Goal: Task Accomplishment & Management: Use online tool/utility

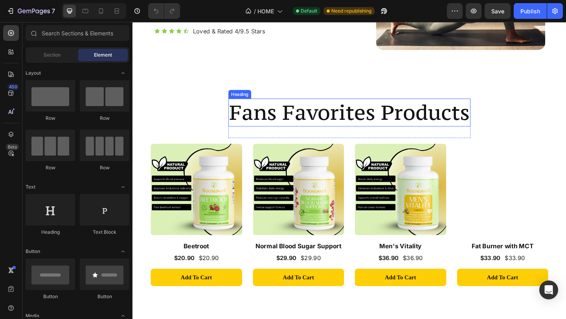
scroll to position [714, 0]
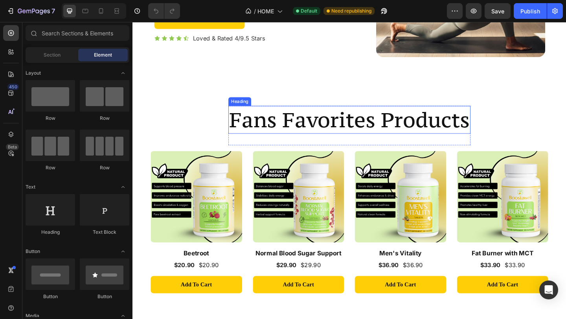
click at [315, 127] on h2 "Fans Favorites Products" at bounding box center [367, 128] width 263 height 30
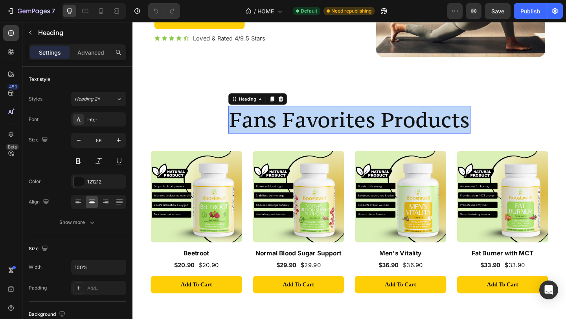
click at [315, 127] on p "Fans Favorites Products" at bounding box center [368, 128] width 262 height 29
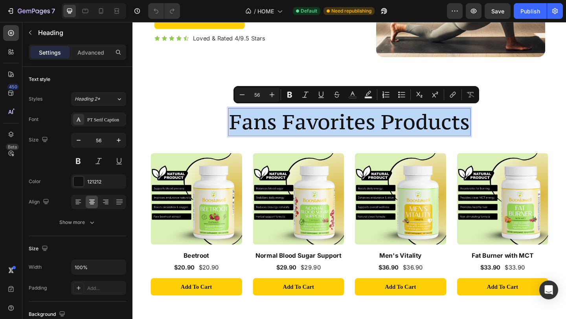
click at [312, 130] on p "Fans Favorites Products" at bounding box center [368, 130] width 262 height 29
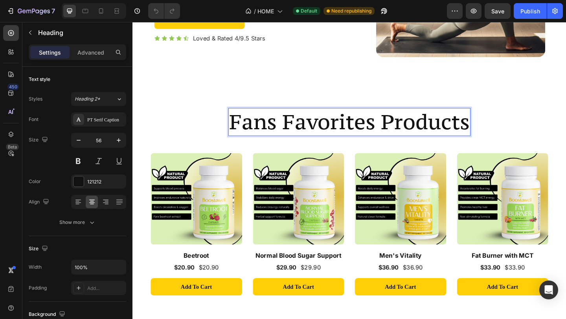
click at [312, 130] on p "Fans Favorites Products" at bounding box center [368, 130] width 262 height 29
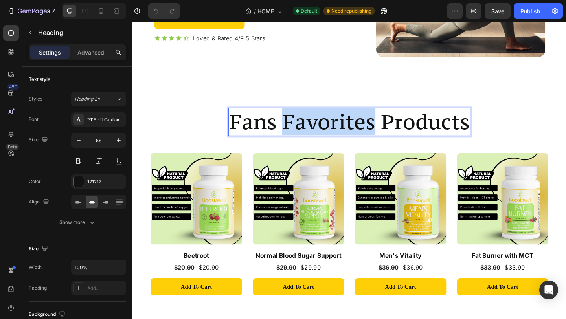
click at [312, 130] on p "Fans Favorites Products" at bounding box center [368, 130] width 262 height 29
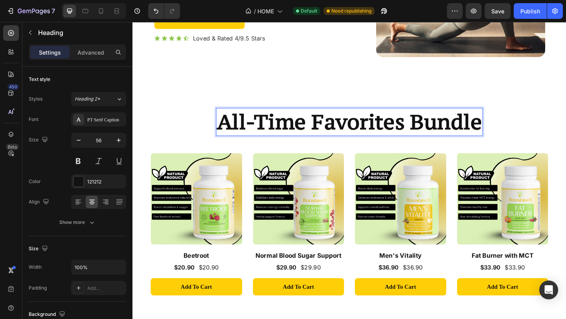
click at [281, 126] on strong "All-Time Favorites Bundle" at bounding box center [368, 130] width 288 height 29
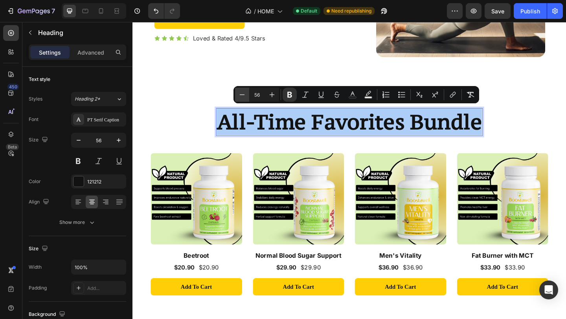
click at [243, 93] on icon "Editor contextual toolbar" at bounding box center [242, 95] width 8 height 8
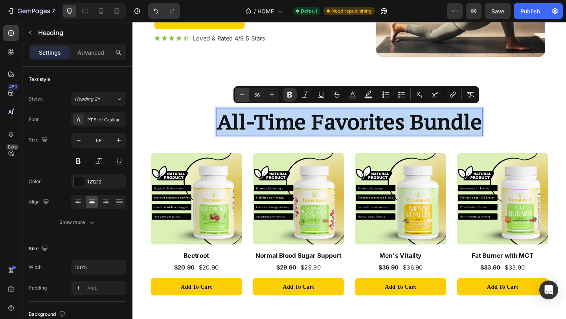
type input "55"
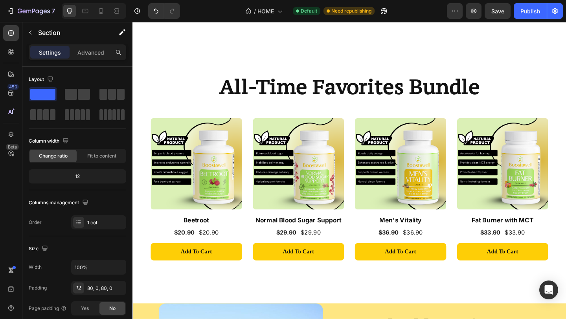
scroll to position [753, 0]
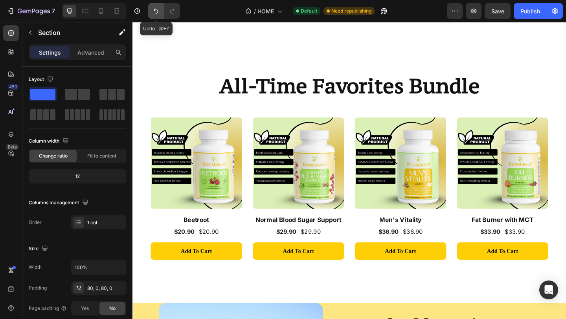
click at [152, 12] on button "Undo/Redo" at bounding box center [156, 11] width 16 height 16
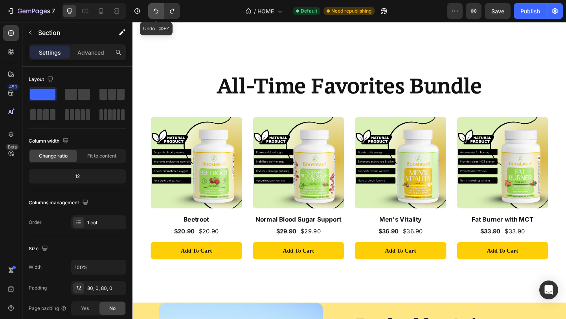
click at [152, 12] on button "Undo/Redo" at bounding box center [156, 11] width 16 height 16
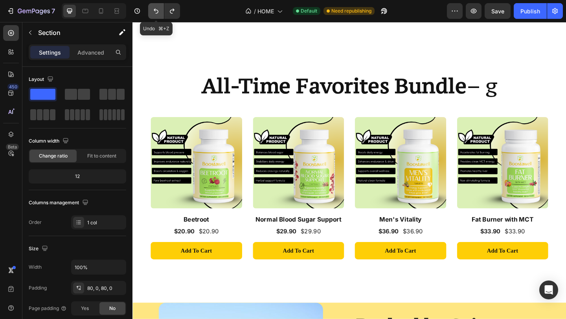
click at [152, 12] on button "Undo/Redo" at bounding box center [156, 11] width 16 height 16
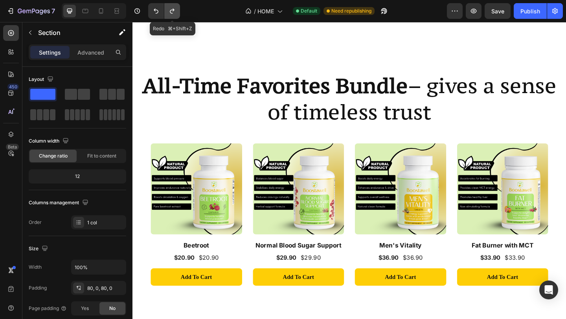
click at [171, 14] on icon "Undo/Redo" at bounding box center [172, 11] width 8 height 8
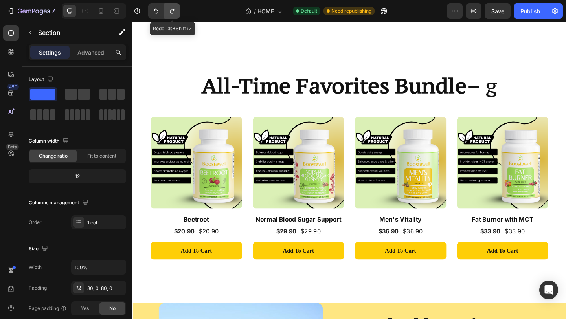
click at [173, 12] on icon "Undo/Redo" at bounding box center [172, 11] width 8 height 8
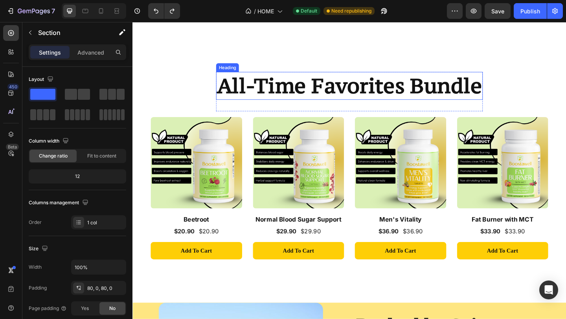
click at [284, 89] on strong "All-Time Favorites Bundle" at bounding box center [368, 91] width 288 height 29
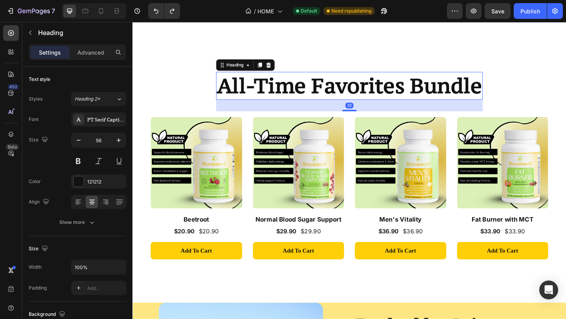
click at [284, 89] on strong "All-Time Favorites Bundle" at bounding box center [368, 91] width 288 height 29
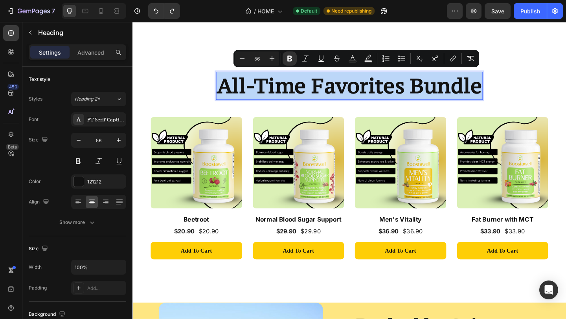
copy strong "All-Time Favorites Bundle"
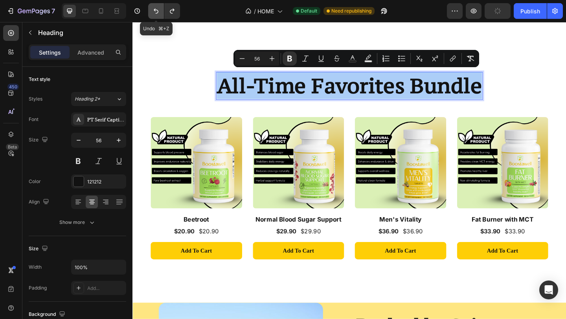
click at [151, 7] on button "Undo/Redo" at bounding box center [156, 11] width 16 height 16
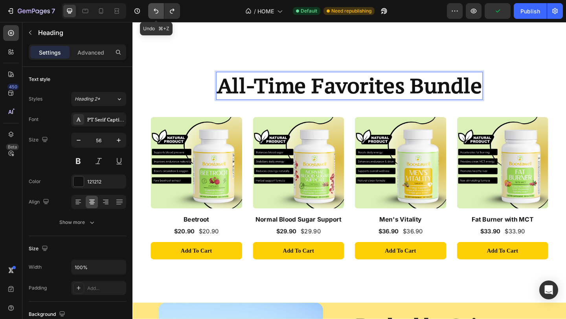
click at [151, 7] on button "Undo/Redo" at bounding box center [156, 11] width 16 height 16
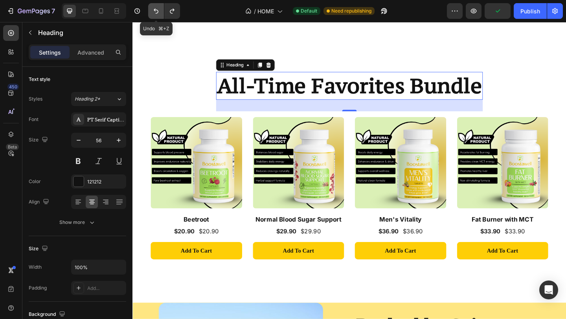
click at [151, 7] on button "Undo/Redo" at bounding box center [156, 11] width 16 height 16
click at [159, 16] on button "Undo/Redo" at bounding box center [156, 11] width 16 height 16
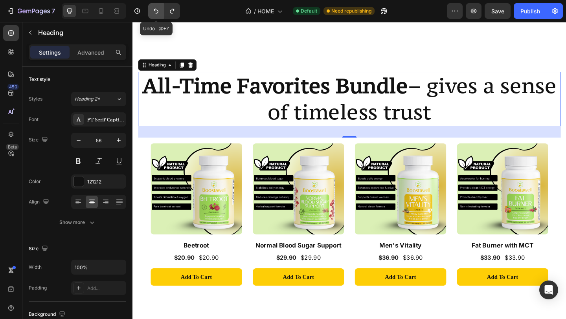
click at [159, 16] on button "Undo/Redo" at bounding box center [156, 11] width 16 height 16
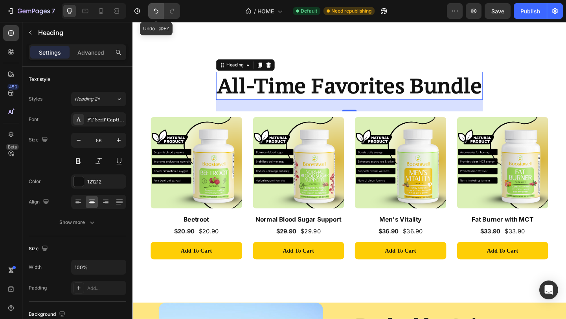
click at [159, 16] on button "Undo/Redo" at bounding box center [156, 11] width 16 height 16
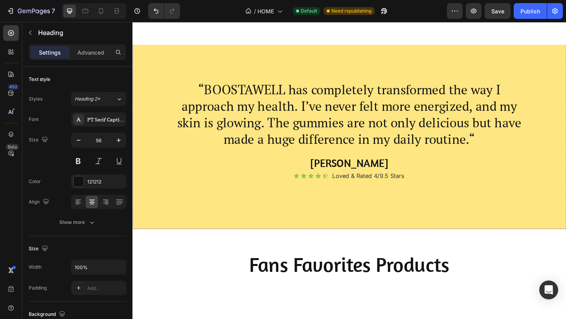
scroll to position [1514, 0]
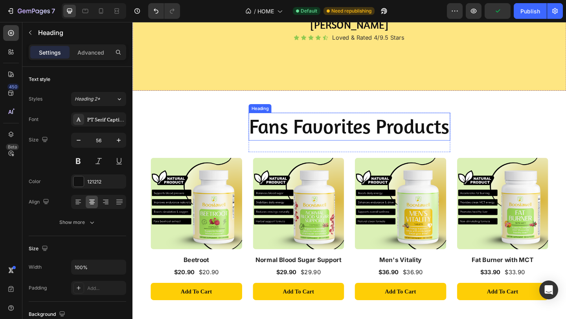
click at [472, 140] on h2 "Fans Favorites Products" at bounding box center [367, 136] width 219 height 30
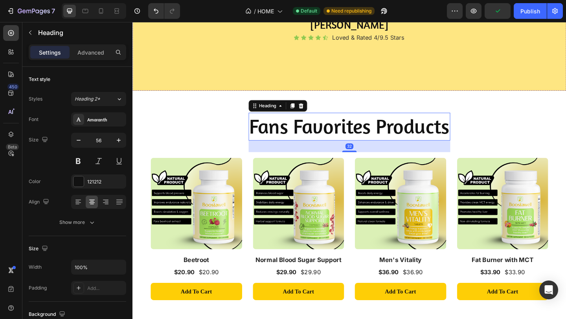
click at [472, 140] on h2 "Fans Favorites Products" at bounding box center [367, 136] width 219 height 30
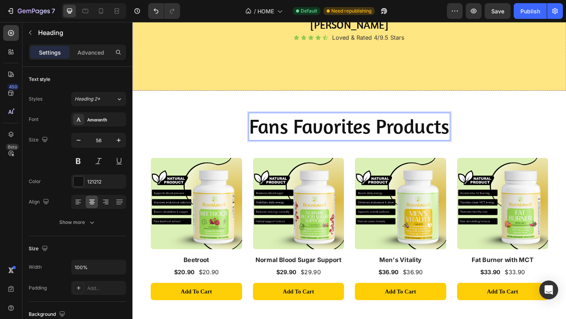
click at [413, 136] on p "Fans Favorites Products" at bounding box center [368, 135] width 218 height 29
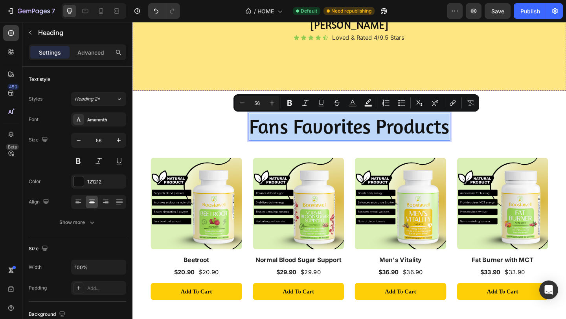
click at [474, 142] on h2 "Fans Favorites Products" at bounding box center [367, 136] width 219 height 30
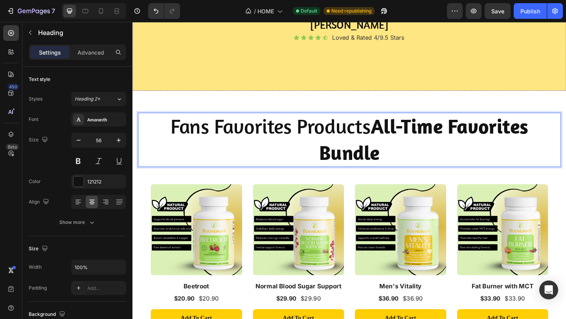
click at [389, 137] on strong "All-Time Favorites Bundle" at bounding box center [449, 150] width 228 height 56
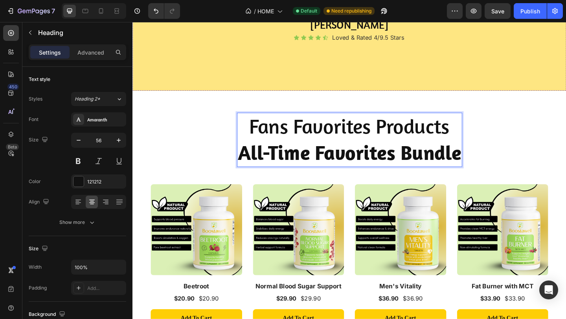
click at [346, 133] on p "Fans Favorites Products ⁠⁠⁠⁠⁠⁠⁠ All-Time Favorites Bundle" at bounding box center [368, 149] width 243 height 57
click at [346, 133] on p "Fans Favorites Products All-Time Favorites Bundle" at bounding box center [368, 149] width 243 height 57
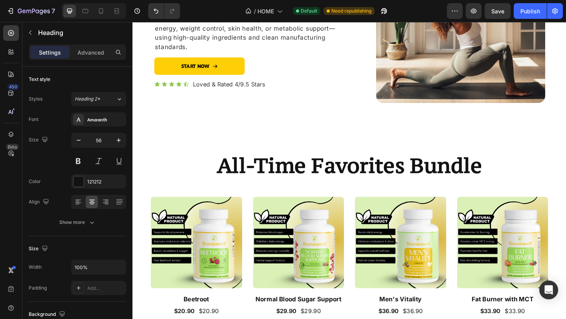
scroll to position [644, 0]
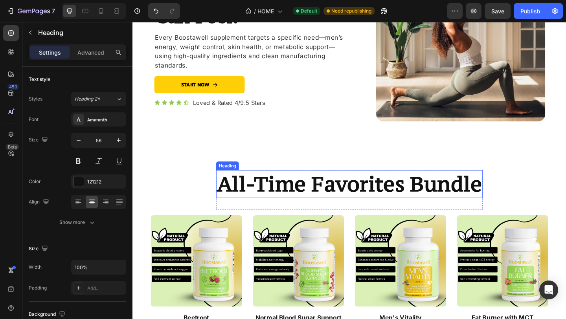
click at [293, 205] on strong "All-Time Favorites Bundle" at bounding box center [368, 197] width 288 height 29
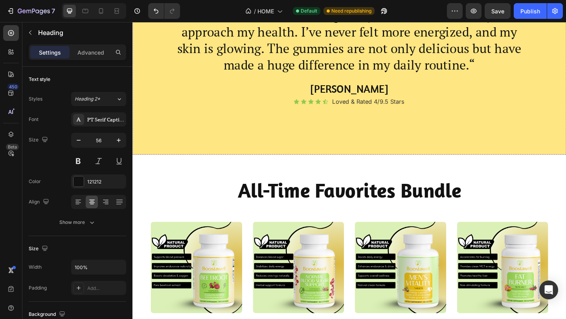
scroll to position [1450, 0]
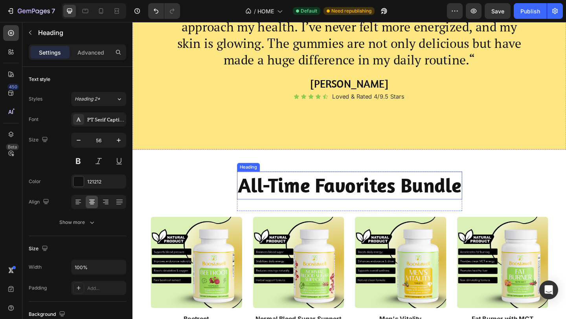
click at [329, 197] on strong "All-Time Favorites Bundle" at bounding box center [368, 199] width 243 height 27
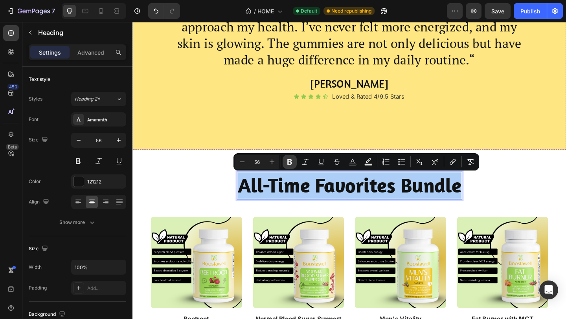
click at [291, 162] on icon "Editor contextual toolbar" at bounding box center [289, 162] width 5 height 6
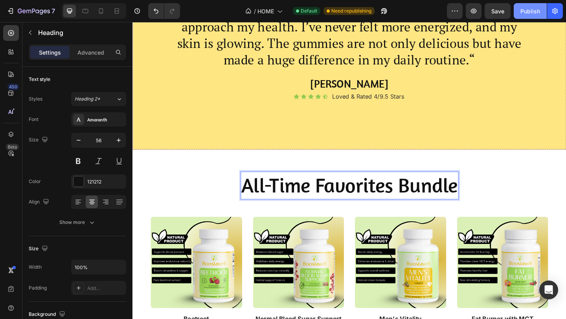
click at [528, 8] on div "Publish" at bounding box center [530, 11] width 20 height 8
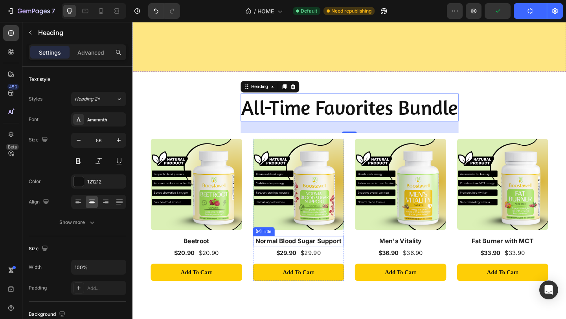
scroll to position [1538, 0]
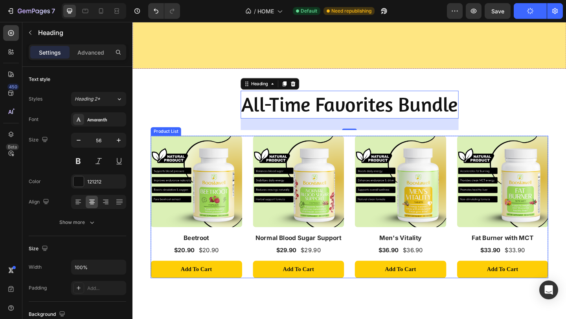
click at [248, 149] on div "(P) Images Row Beetroot (P) Title $20.90 (P) Price (P) Price $20.90 (P) Price (…" at bounding box center [368, 223] width 432 height 155
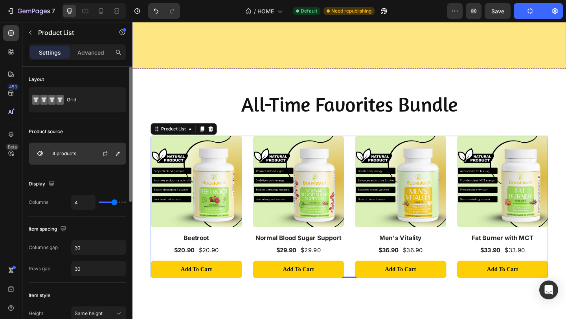
click at [70, 155] on p "4 products" at bounding box center [64, 153] width 24 height 5
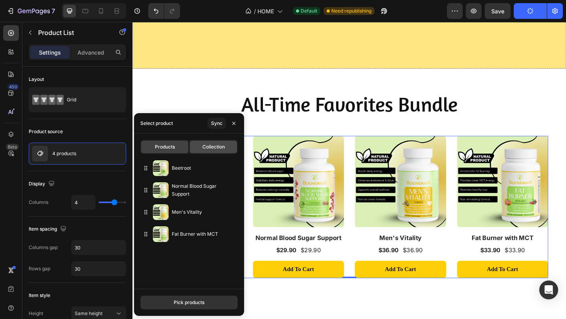
click at [216, 146] on span "Collection" at bounding box center [213, 146] width 22 height 7
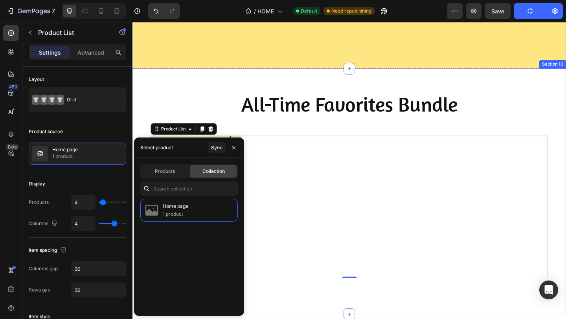
click at [179, 106] on div "All-Time Favorites Bundle Heading Row (P) Images Row Collagen Gummies (Adult) (…" at bounding box center [367, 199] width 459 height 204
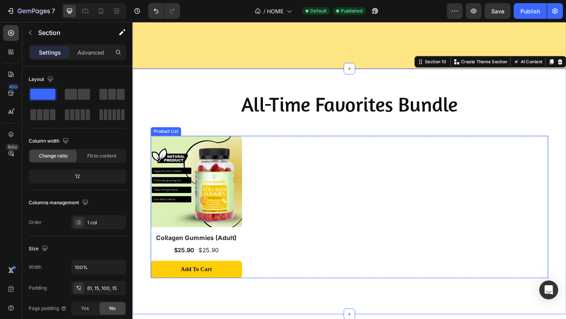
click at [270, 150] on div "(P) Images Row Collagen Gummies (Adult) (P) Title $25.90 (P) Price (P) Price $2…" at bounding box center [368, 223] width 432 height 155
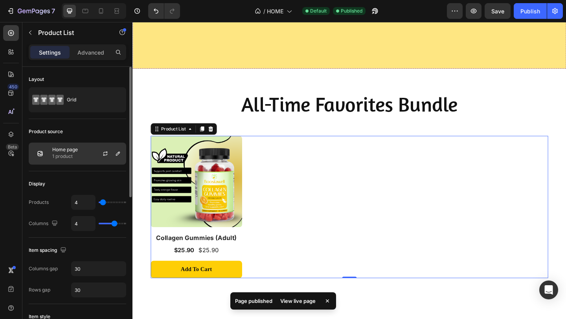
click at [74, 156] on p "1 product" at bounding box center [65, 156] width 26 height 8
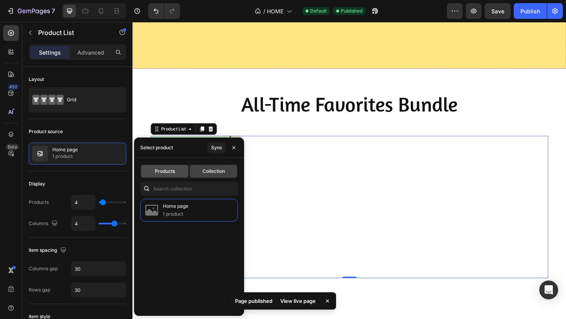
click at [163, 170] on span "Products" at bounding box center [165, 171] width 20 height 7
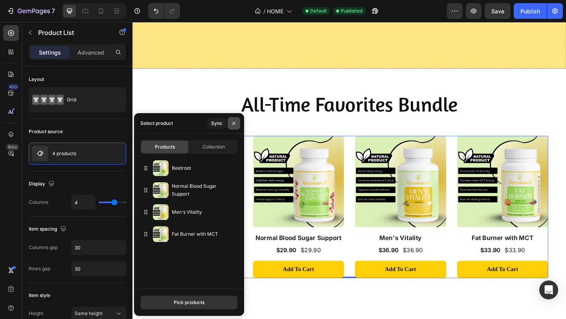
click at [231, 121] on icon "button" at bounding box center [234, 123] width 6 height 6
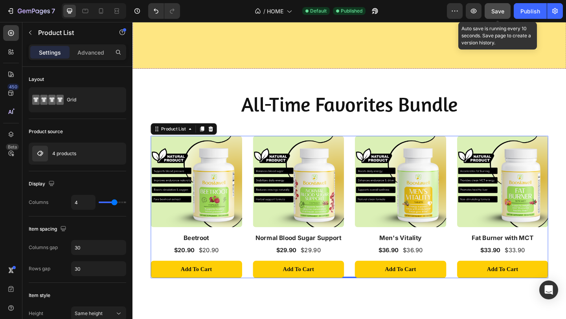
click at [499, 10] on span "Save" at bounding box center [497, 11] width 13 height 7
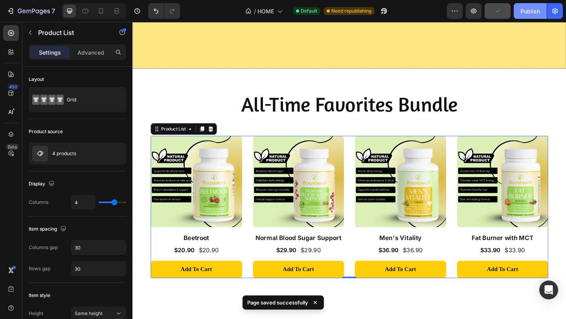
click at [533, 10] on div "Publish" at bounding box center [530, 11] width 20 height 8
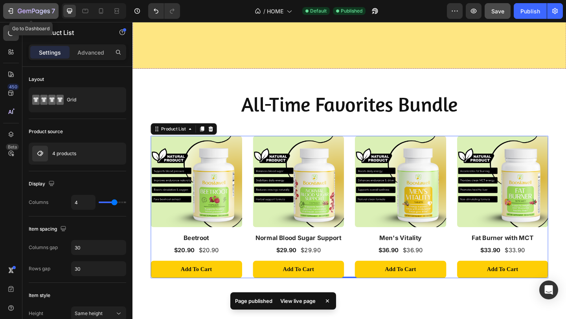
click at [18, 14] on icon "button" at bounding box center [34, 11] width 32 height 7
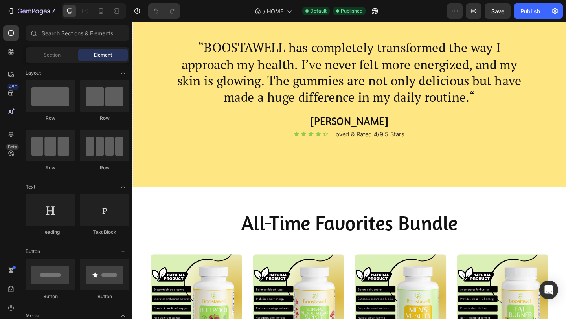
scroll to position [1623, 0]
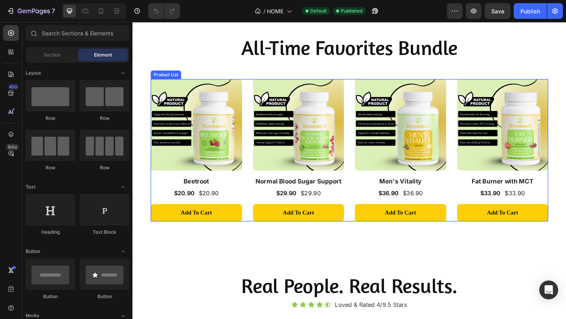
click at [255, 87] on div "(P) Images Row Beetroot (P) Title $20.90 (P) Price (P) Price $20.90 (P) Price (…" at bounding box center [368, 161] width 432 height 155
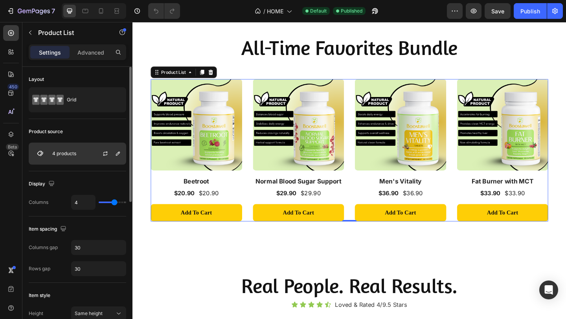
click at [81, 154] on div "4 products" at bounding box center [77, 154] width 97 height 22
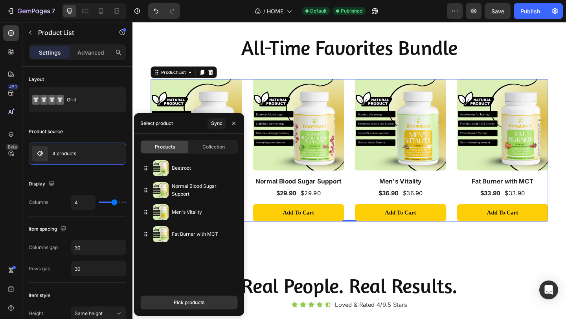
click at [207, 140] on div "Products Collection" at bounding box center [188, 147] width 97 height 14
click at [206, 148] on span "Collection" at bounding box center [213, 146] width 22 height 7
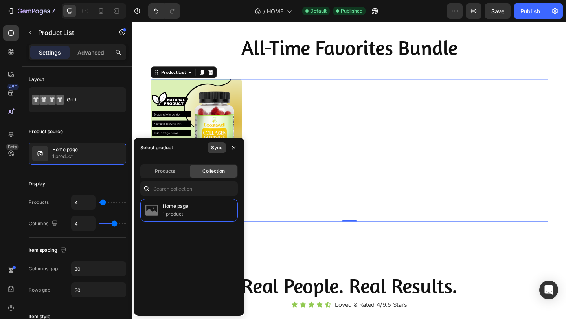
click at [217, 146] on div "Sync" at bounding box center [216, 147] width 11 height 7
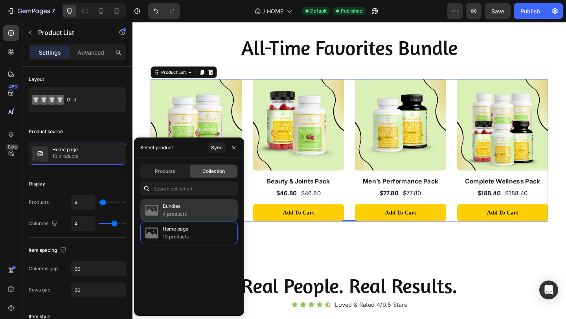
click at [178, 214] on p "4 products" at bounding box center [175, 214] width 24 height 8
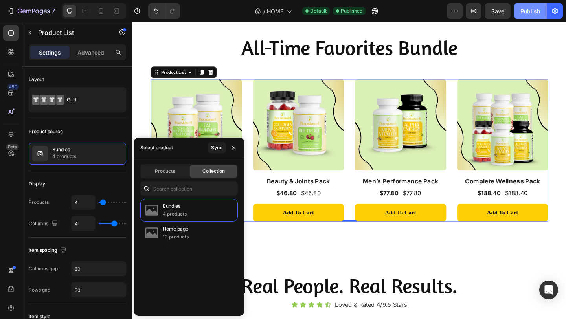
click at [536, 13] on div "Publish" at bounding box center [530, 11] width 20 height 8
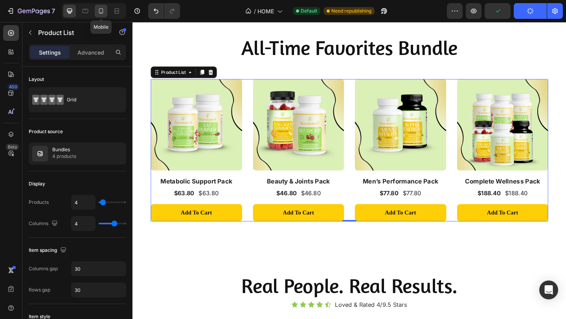
click at [100, 11] on icon at bounding box center [101, 11] width 8 height 8
type input "24"
type input "2"
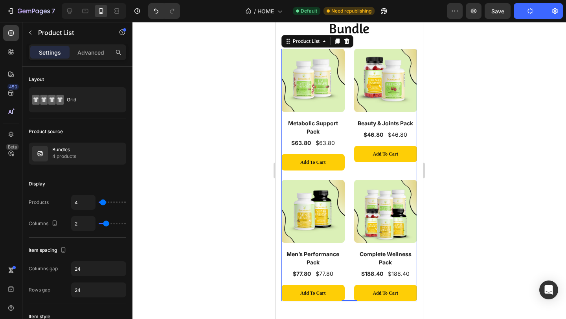
scroll to position [1310, 0]
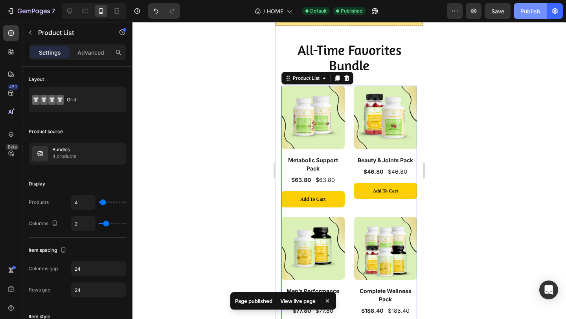
click at [524, 9] on div "Publish" at bounding box center [530, 11] width 20 height 8
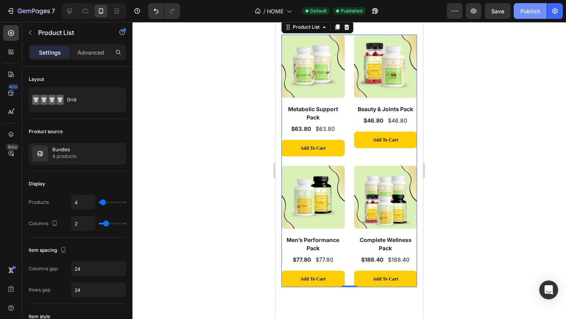
click at [527, 15] on div "Publish" at bounding box center [530, 11] width 20 height 8
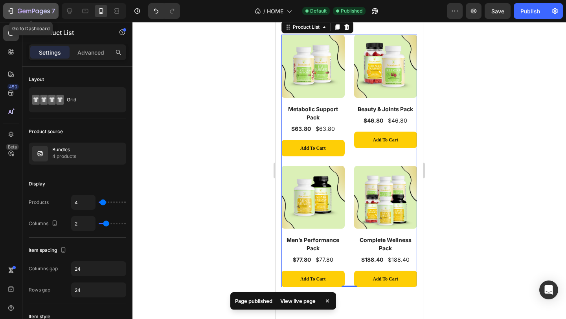
click at [11, 9] on icon "button" at bounding box center [11, 11] width 8 height 8
